Goal: Find specific page/section: Find specific page/section

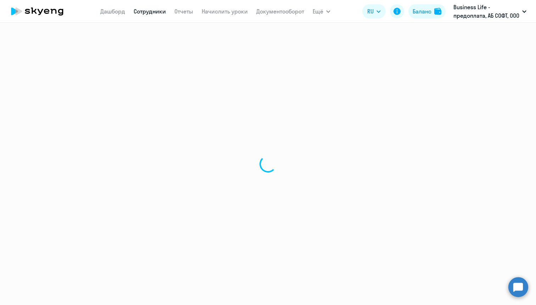
select select "30"
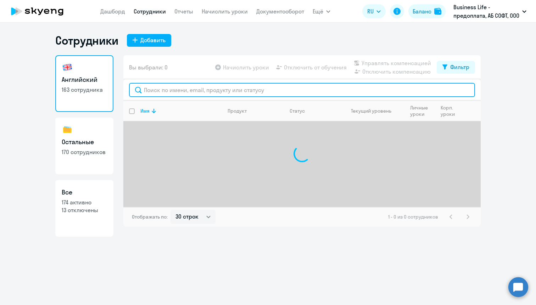
click at [178, 93] on input "text" at bounding box center [302, 90] width 346 height 14
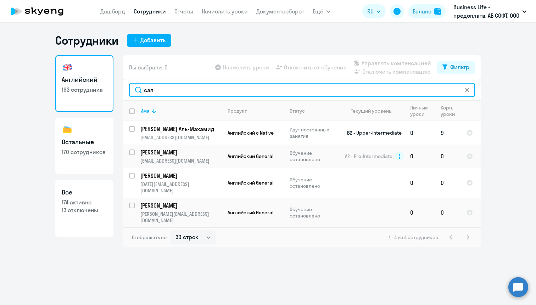
type input "сал"
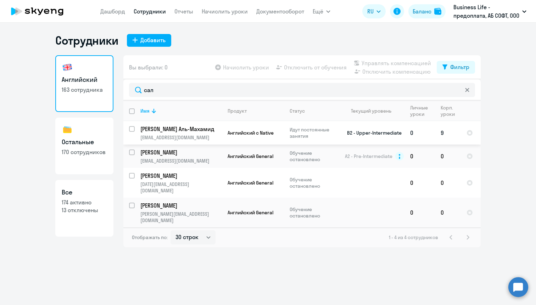
click at [273, 135] on span "Английский с Native" at bounding box center [251, 133] width 46 height 6
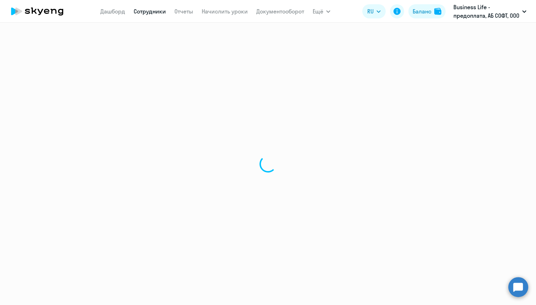
select select "english"
select select "30"
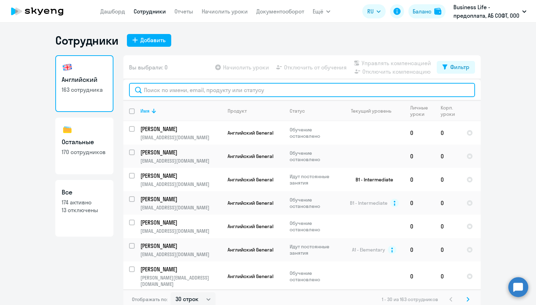
click at [204, 92] on input "text" at bounding box center [302, 90] width 346 height 14
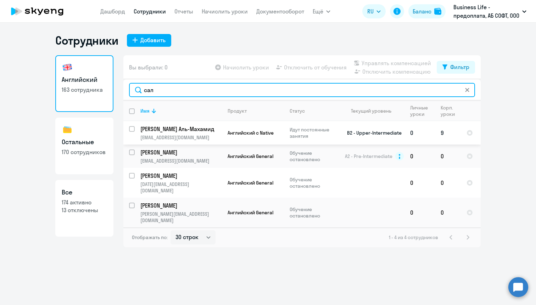
type input "сал"
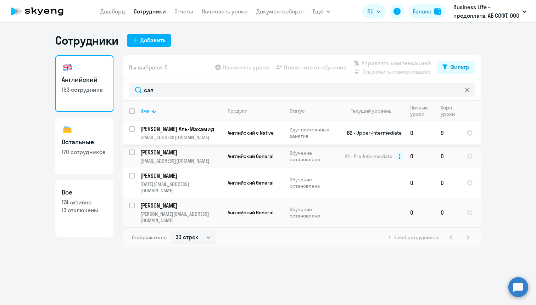
click at [305, 135] on p "Идут постоянные занятия" at bounding box center [314, 133] width 49 height 13
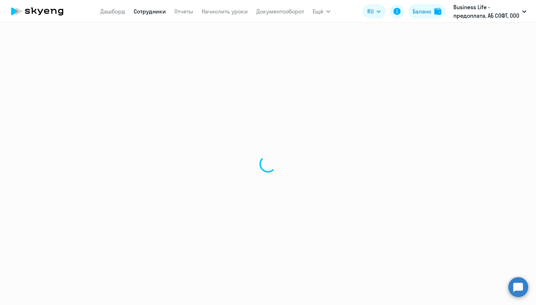
select select "english"
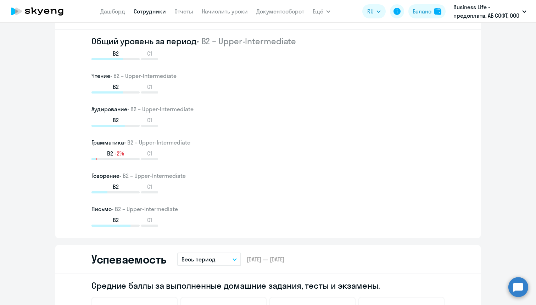
scroll to position [327, 0]
